Goal: Information Seeking & Learning: Learn about a topic

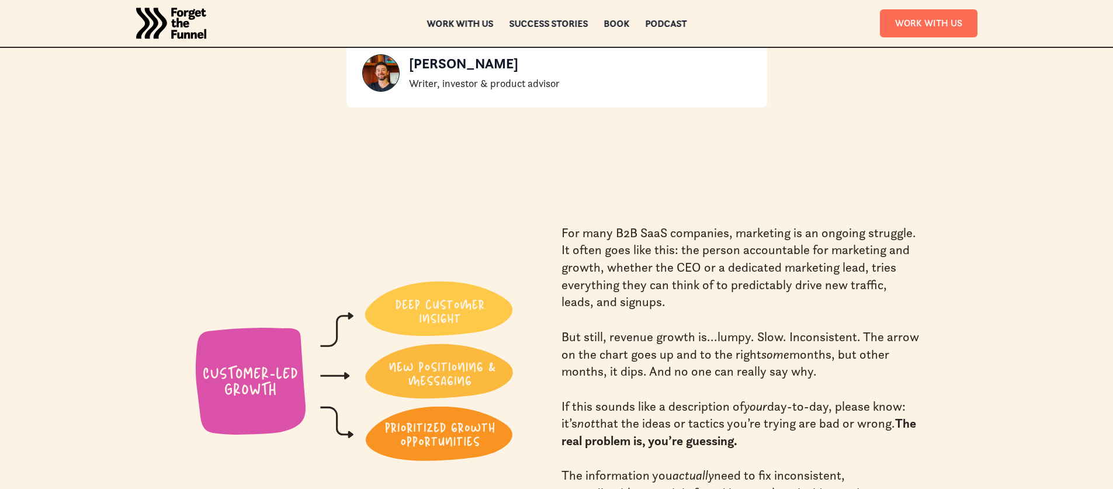
scroll to position [430, 0]
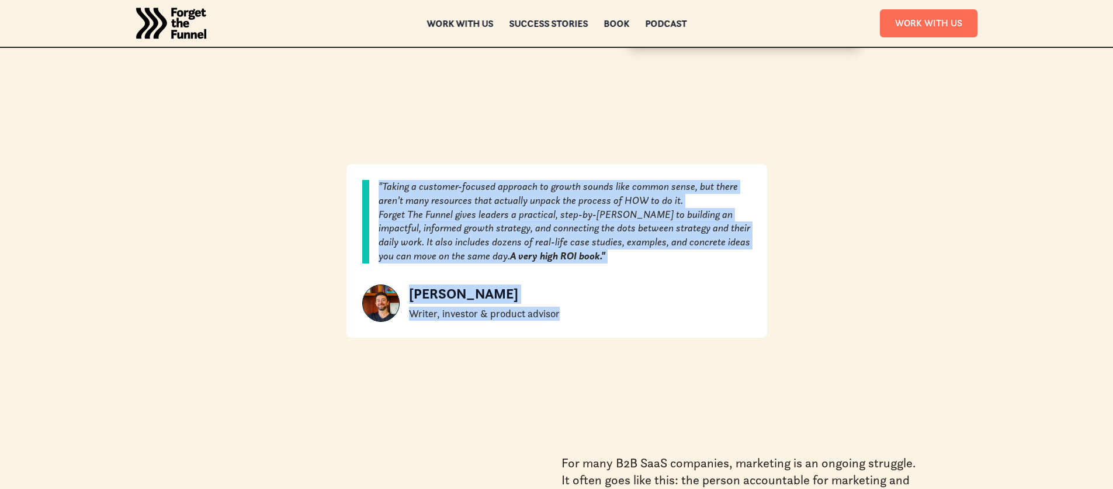
drag, startPoint x: 565, startPoint y: 312, endPoint x: 383, endPoint y: 173, distance: 228.9
click at [383, 174] on div ""Taking a customer-focused approach to growth sounds like common sense, but the…" at bounding box center [557, 251] width 421 height 174
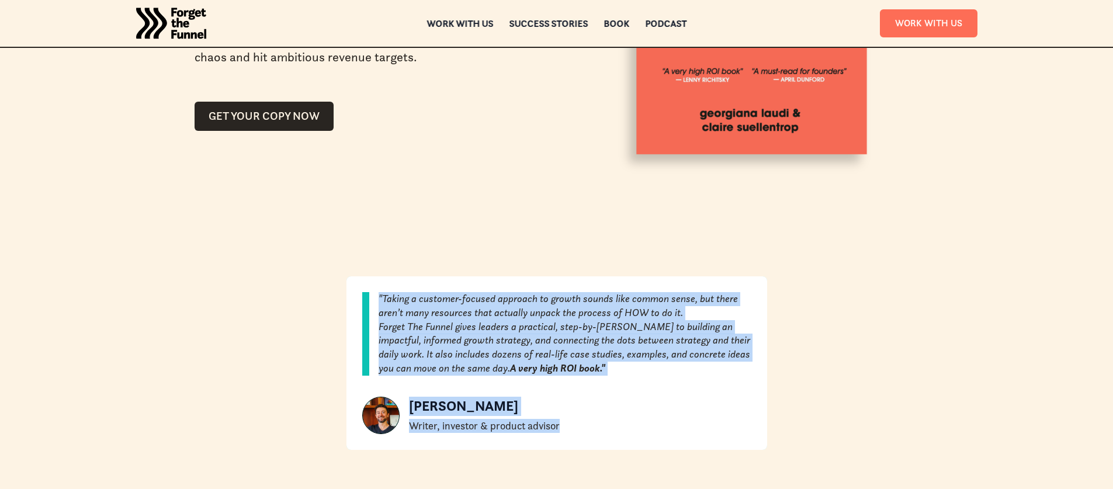
scroll to position [441, 0]
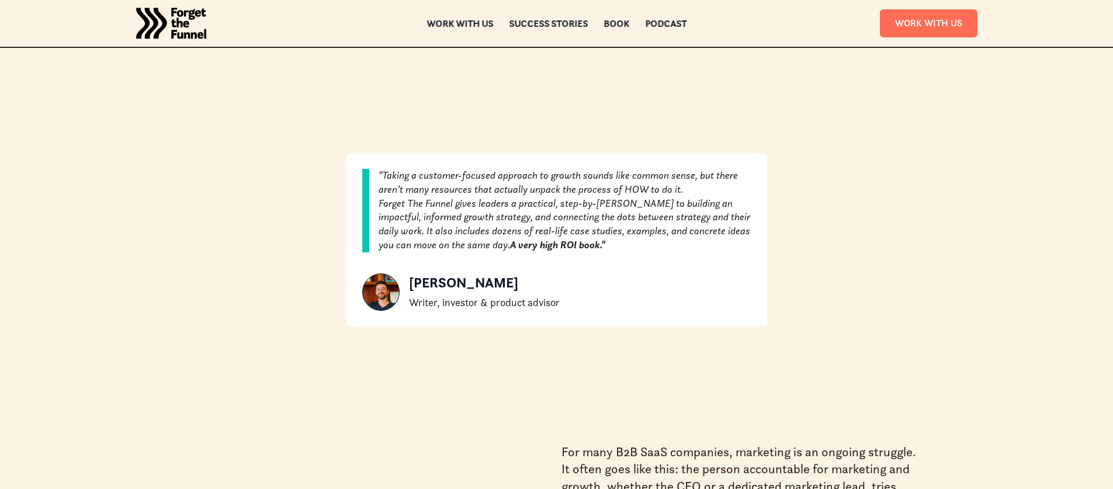
click at [596, 283] on div ""Taking a customer-focused approach to growth sounds like common sense, but the…" at bounding box center [557, 240] width 421 height 174
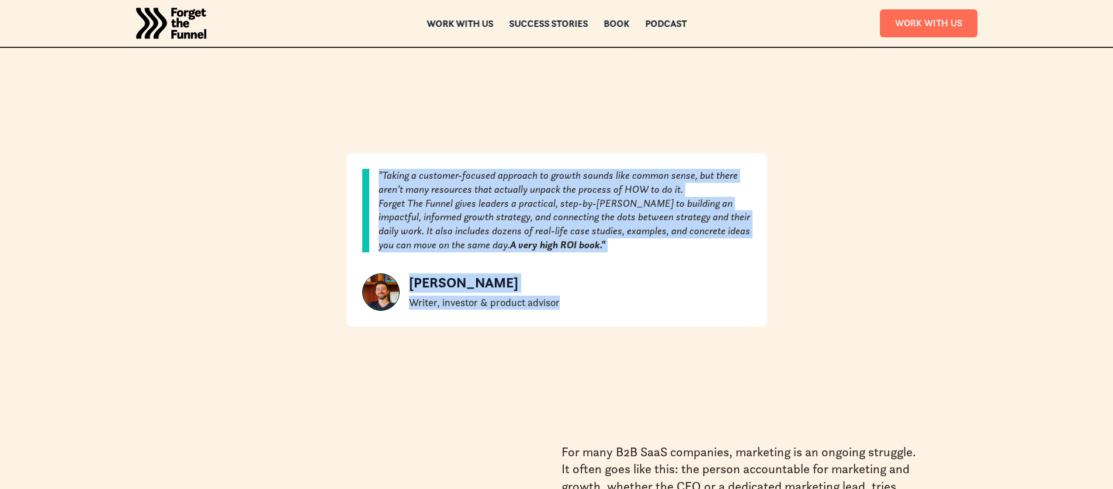
drag, startPoint x: 582, startPoint y: 307, endPoint x: 374, endPoint y: 175, distance: 246.0
click at [374, 175] on div ""Taking a customer-focused approach to growth sounds like common sense, but the…" at bounding box center [557, 240] width 421 height 174
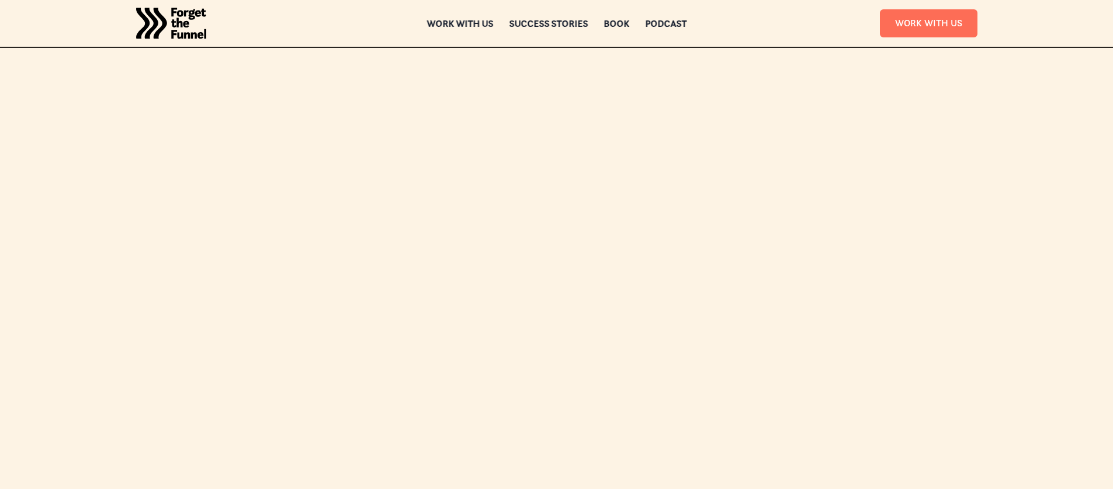
scroll to position [1983, 0]
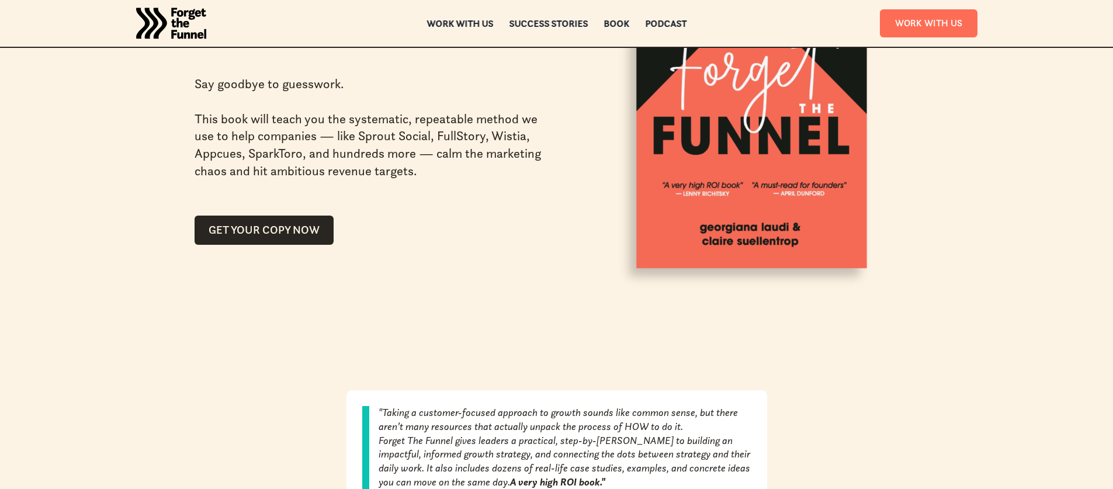
click at [556, 259] on div "We wrote the book on Customer-Led Growth™ Say goodbye to guesswork. This book w…" at bounding box center [557, 56] width 725 height 520
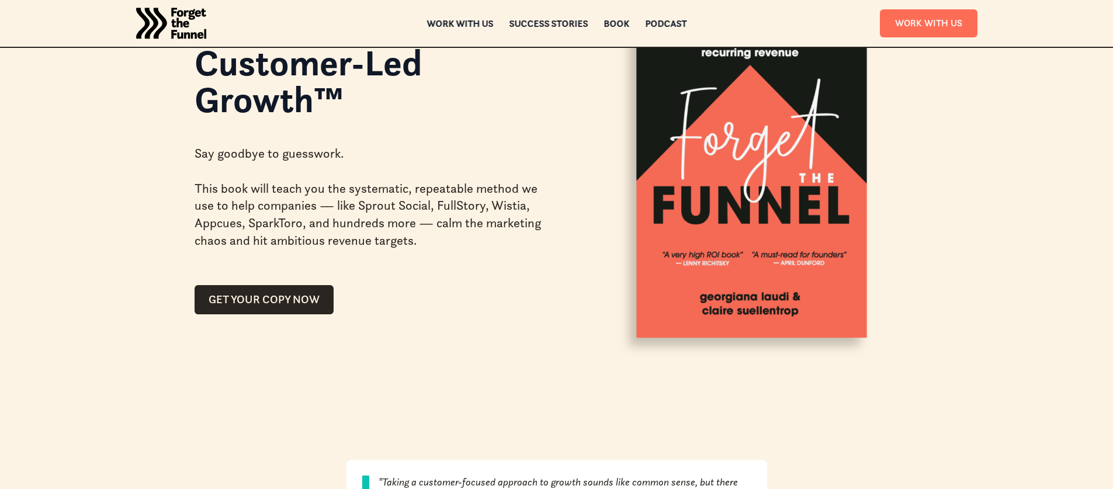
scroll to position [0, 0]
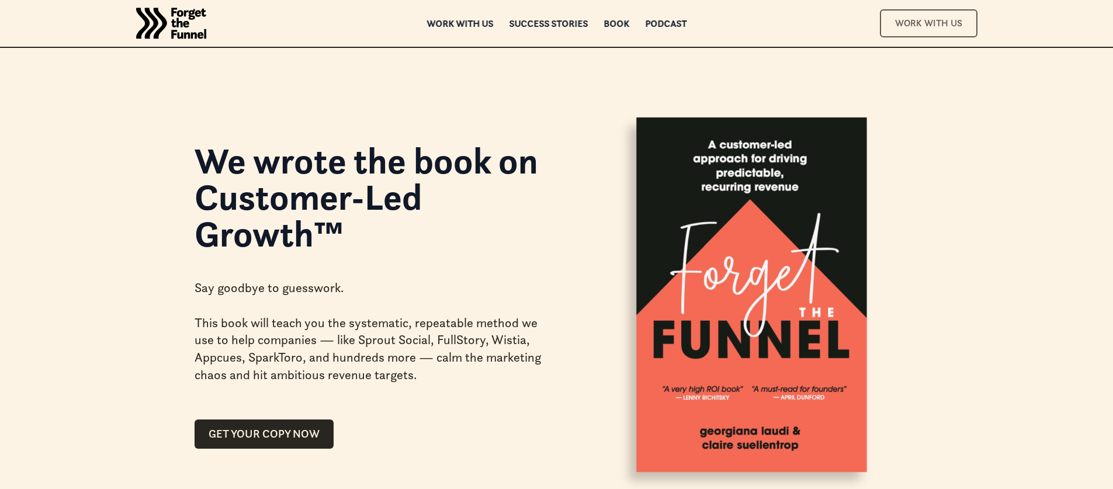
click at [926, 22] on link "Work With Us" at bounding box center [929, 22] width 98 height 27
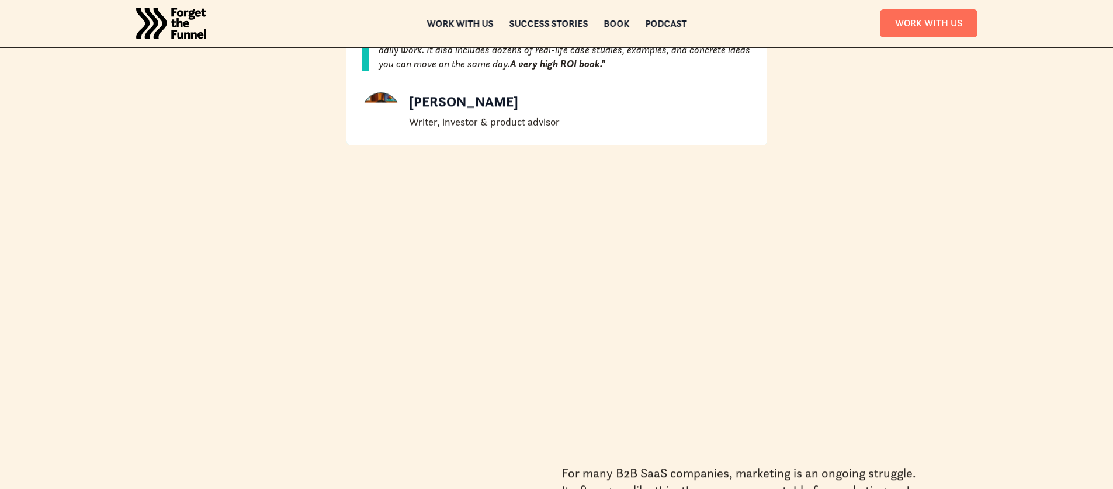
scroll to position [436, 0]
